Goal: Task Accomplishment & Management: Manage account settings

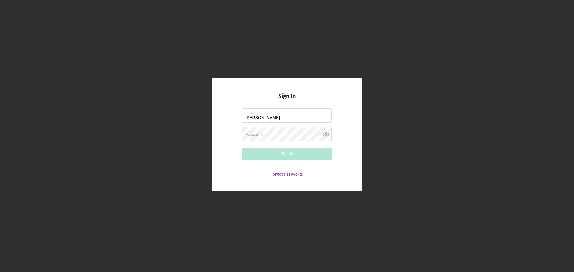
type input "[PERSON_NAME][EMAIL_ADDRESS][PERSON_NAME][DOMAIN_NAME]"
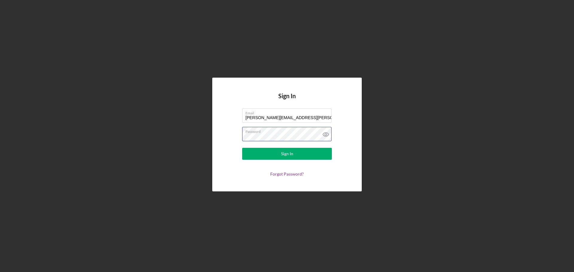
click at [242, 148] on button "Sign In" at bounding box center [287, 154] width 90 height 12
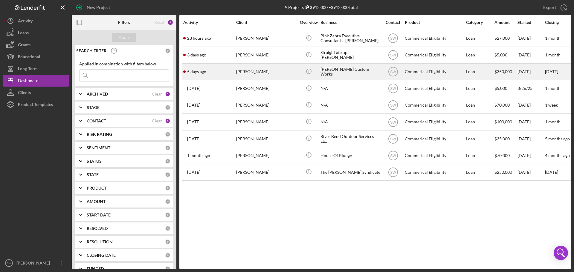
click at [250, 71] on div "[PERSON_NAME]" at bounding box center [266, 72] width 60 height 16
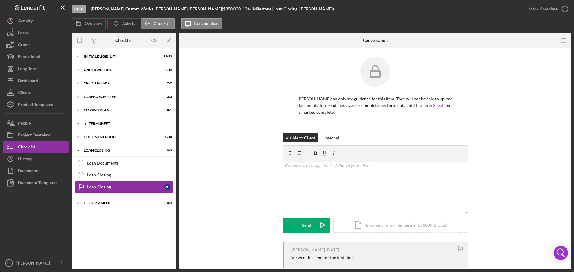
click at [78, 123] on icon "Icon/Expander" at bounding box center [78, 124] width 12 height 12
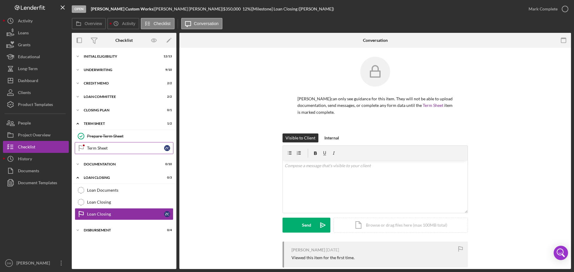
click at [95, 149] on div "Term Sheet" at bounding box center [125, 148] width 77 height 5
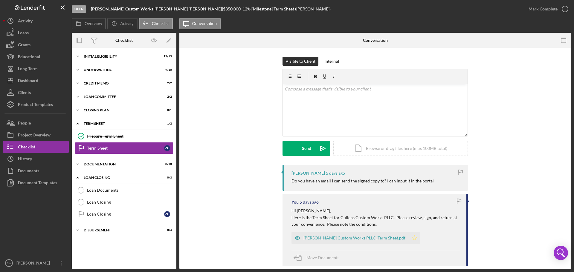
click at [408, 238] on icon "Icon/Star" at bounding box center [414, 238] width 12 height 12
click at [565, 8] on icon "button" at bounding box center [564, 8] width 15 height 15
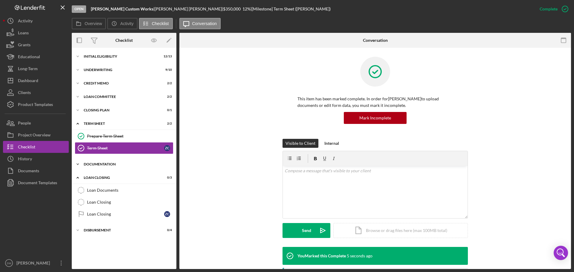
click at [78, 163] on icon "Icon/Expander" at bounding box center [78, 164] width 12 height 12
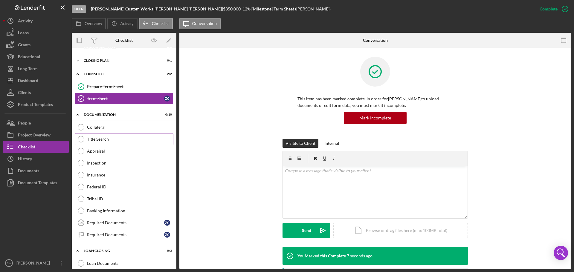
scroll to position [60, 0]
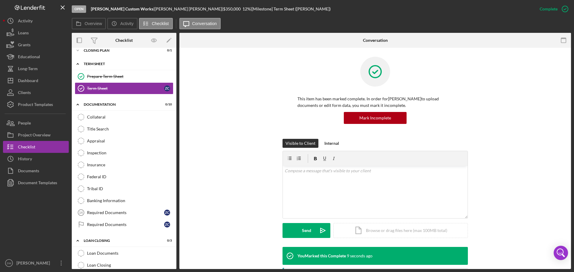
click at [77, 64] on icon "Icon/Expander" at bounding box center [78, 64] width 12 height 12
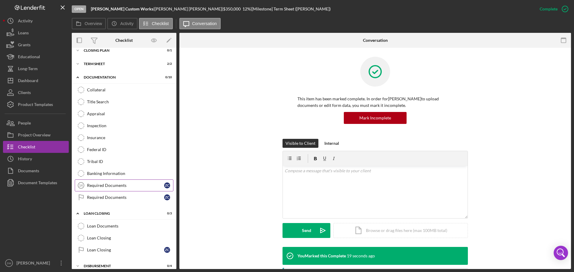
click at [94, 186] on div "Required Documents" at bounding box center [125, 185] width 77 height 5
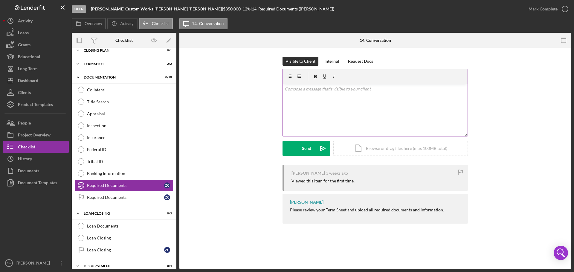
click at [295, 91] on p at bounding box center [374, 89] width 181 height 7
click at [295, 101] on p "*" at bounding box center [377, 104] width 177 height 7
click at [290, 101] on p "To enrich screen reader interactions, please activate Accessibility in Grammarl…" at bounding box center [374, 104] width 181 height 7
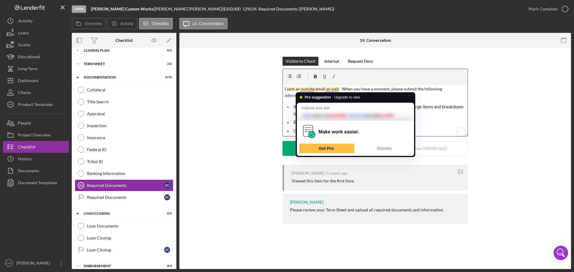
click at [305, 89] on p "I sent an outside email as well. When you have a moment, please submit the foll…" at bounding box center [374, 92] width 181 height 13
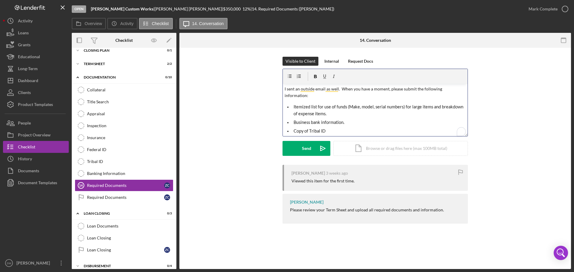
click at [419, 87] on p "I sent an outside email as well. When you have a moment, please submit the foll…" at bounding box center [374, 92] width 181 height 13
drag, startPoint x: 408, startPoint y: 89, endPoint x: 380, endPoint y: 91, distance: 28.2
click at [380, 91] on p "I sent an outside email as well. When you have a moment, please submit the foll…" at bounding box center [374, 92] width 181 height 13
drag, startPoint x: 389, startPoint y: 88, endPoint x: 361, endPoint y: 88, distance: 27.8
click at [361, 88] on p "I sent an outside email as well. When you have a moment, please submit the foll…" at bounding box center [374, 92] width 181 height 13
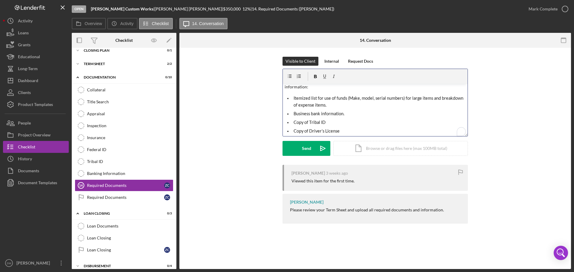
scroll to position [13, 0]
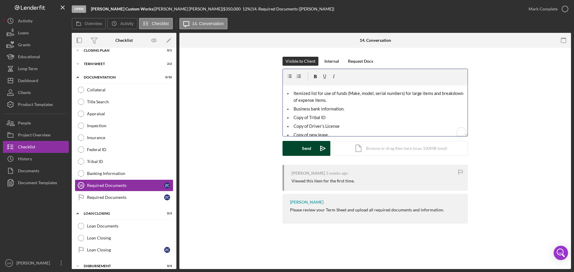
click at [304, 148] on div "Send" at bounding box center [306, 148] width 9 height 15
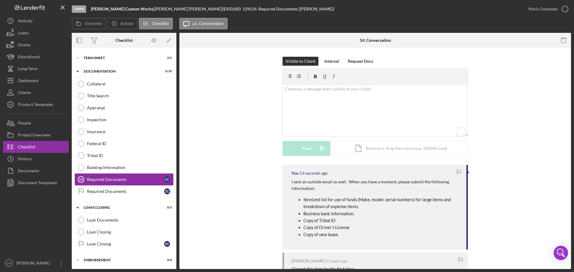
scroll to position [66, 0]
click at [25, 82] on div "Dashboard" at bounding box center [28, 81] width 20 height 13
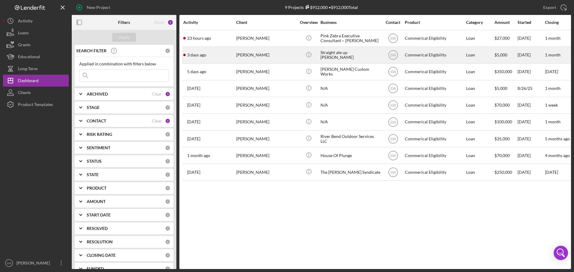
click at [244, 53] on div "[PERSON_NAME]" at bounding box center [266, 55] width 60 height 16
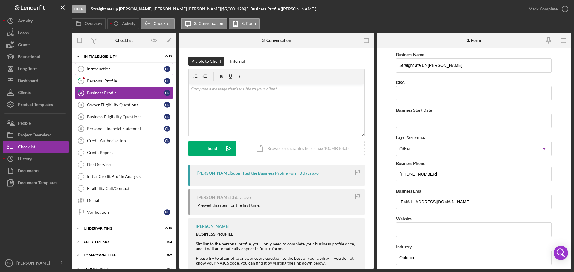
click at [97, 67] on div "Introduction" at bounding box center [125, 69] width 77 height 5
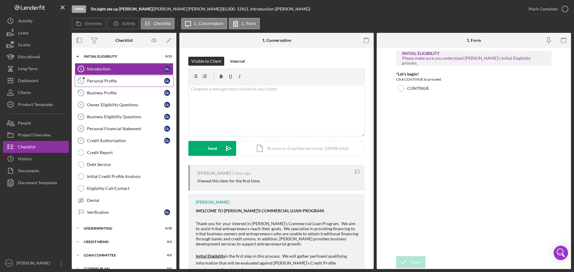
click at [98, 81] on div "Personal Profile" at bounding box center [125, 81] width 77 height 5
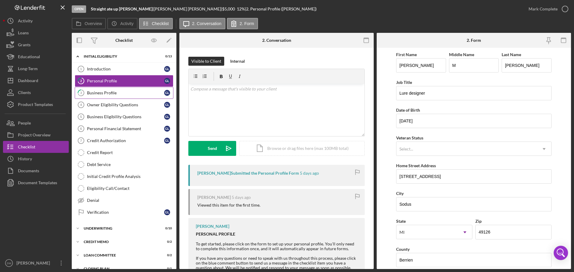
click at [95, 93] on div "Business Profile" at bounding box center [125, 93] width 77 height 5
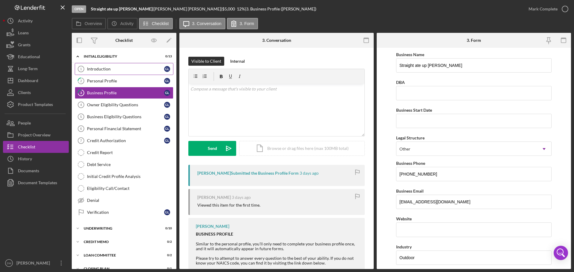
click at [98, 67] on div "Introduction" at bounding box center [125, 69] width 77 height 5
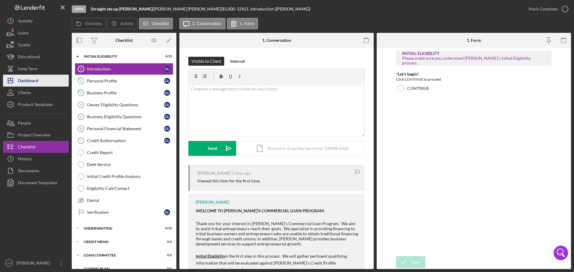
click at [25, 80] on div "Dashboard" at bounding box center [28, 81] width 20 height 13
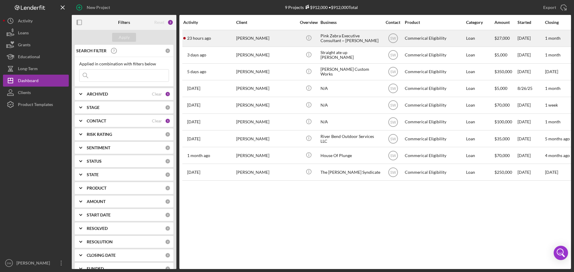
click at [245, 39] on div "[PERSON_NAME]" at bounding box center [266, 38] width 60 height 16
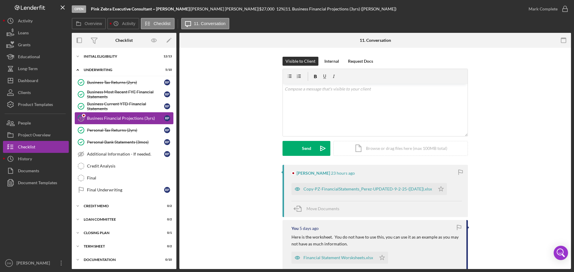
click at [102, 117] on div "Business Financial Projections (3yrs)" at bounding box center [125, 118] width 77 height 5
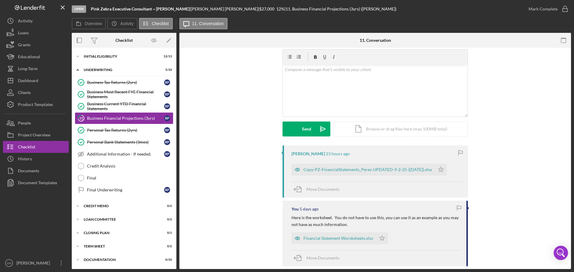
scroll to position [60, 0]
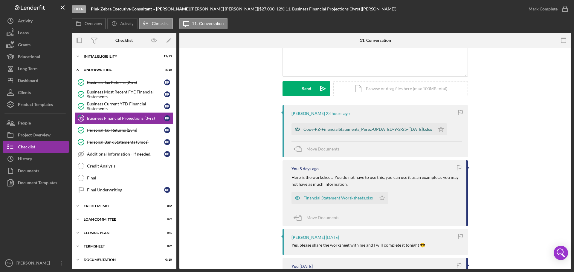
click at [340, 130] on div "Copy-PZ-FinancialStatements_Perez-UPDATED-9-2-25-([DATE]).xlsx" at bounding box center [367, 129] width 128 height 5
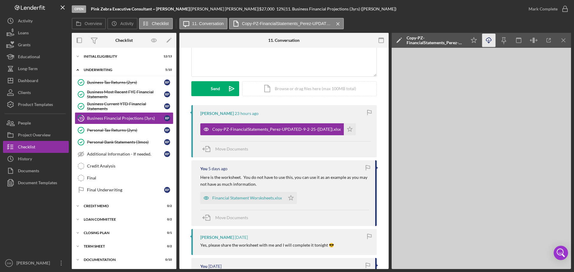
click at [489, 39] on icon "Icon/Download" at bounding box center [488, 40] width 13 height 13
click at [561, 40] on icon "Icon/Menu Close" at bounding box center [563, 40] width 13 height 13
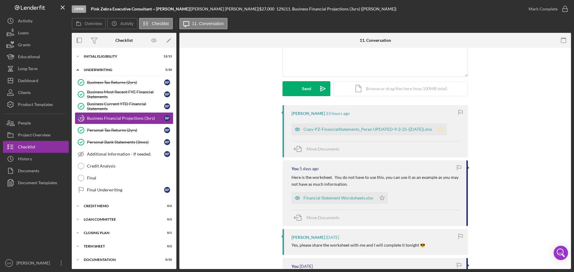
click at [440, 129] on icon "Icon/Star" at bounding box center [441, 129] width 12 height 12
click at [564, 9] on icon "button" at bounding box center [564, 8] width 15 height 15
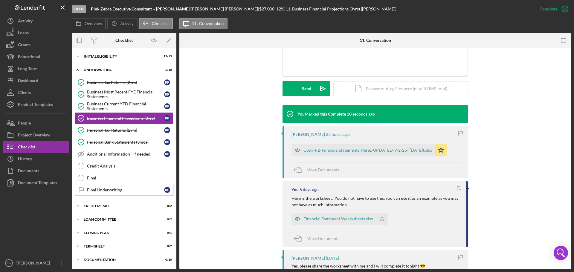
click at [92, 192] on div "Final Underwriting" at bounding box center [125, 190] width 77 height 5
